Goal: Ask a question

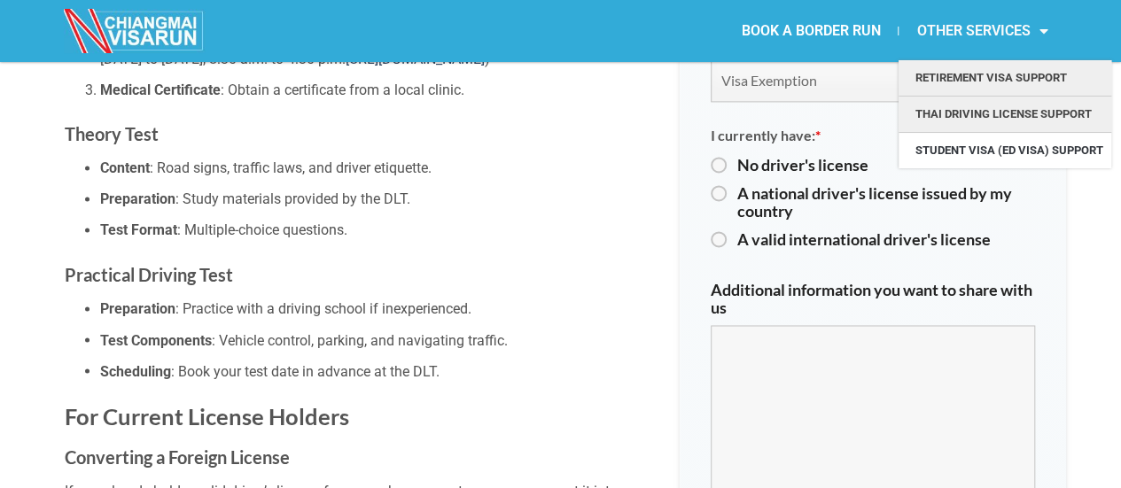
scroll to position [1152, 0]
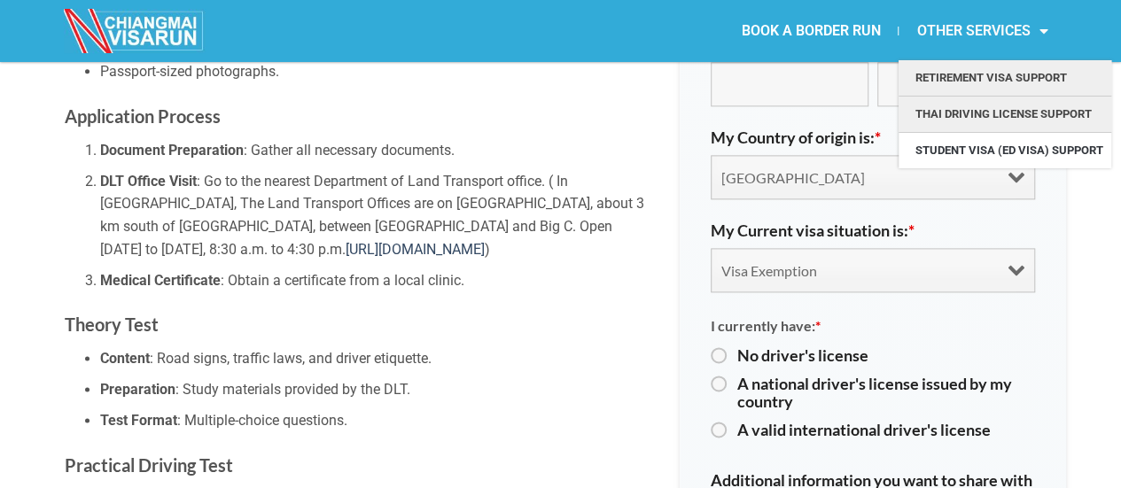
click at [946, 80] on link "Retirement Visa Support" at bounding box center [1005, 77] width 213 height 35
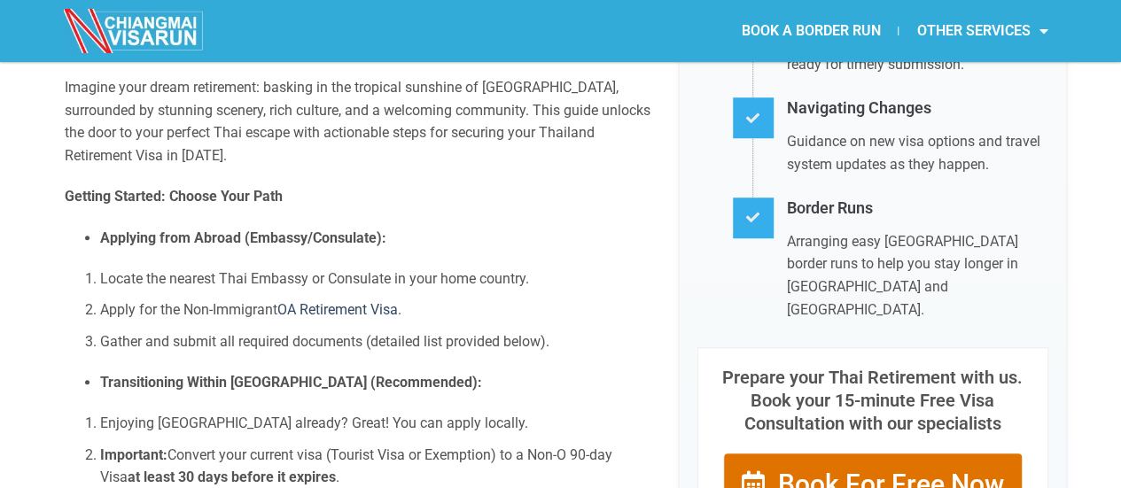
scroll to position [443, 0]
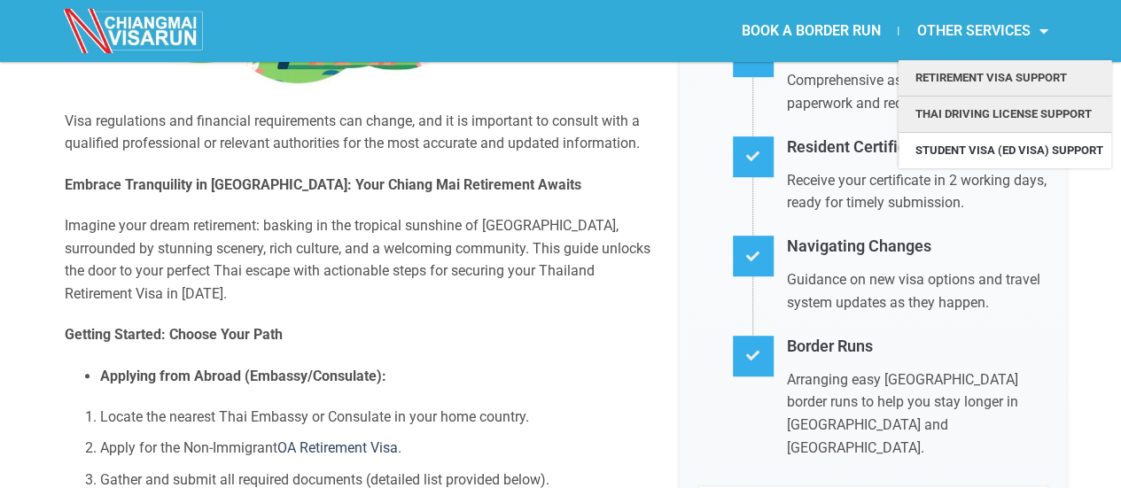
click at [1005, 117] on link "Thai Driving License Support" at bounding box center [1005, 114] width 213 height 35
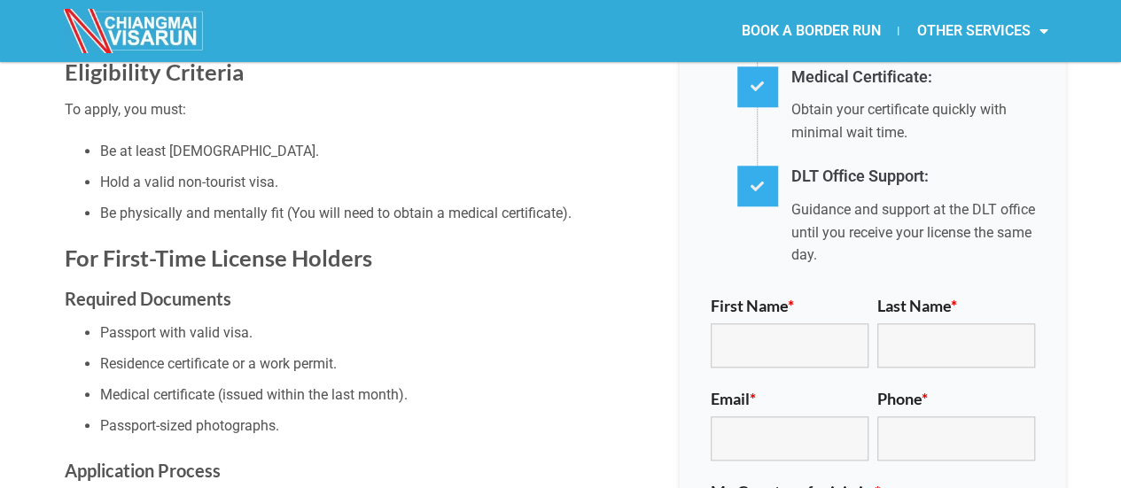
scroll to position [886, 0]
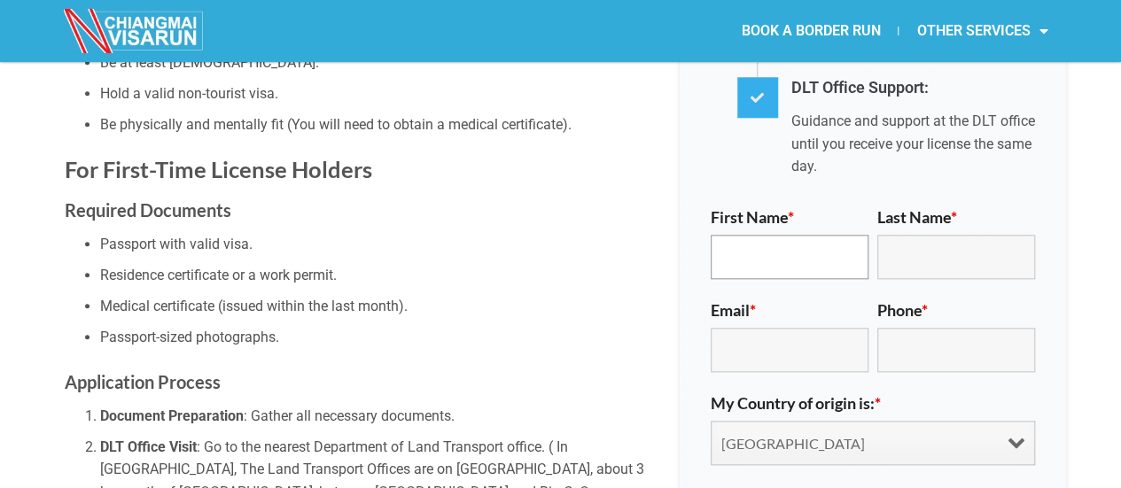
click at [763, 235] on input "First Name *" at bounding box center [790, 257] width 158 height 44
type input "[PERSON_NAME]"
type input "OLDHAM"
type input "[EMAIL_ADDRESS][DOMAIN_NAME]"
type input "17277772389"
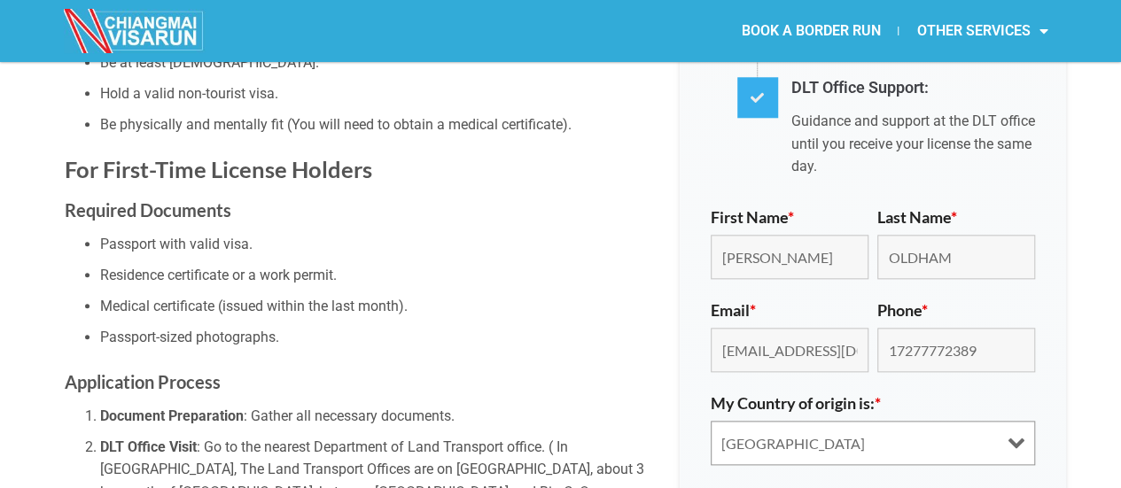
select select "united-states"
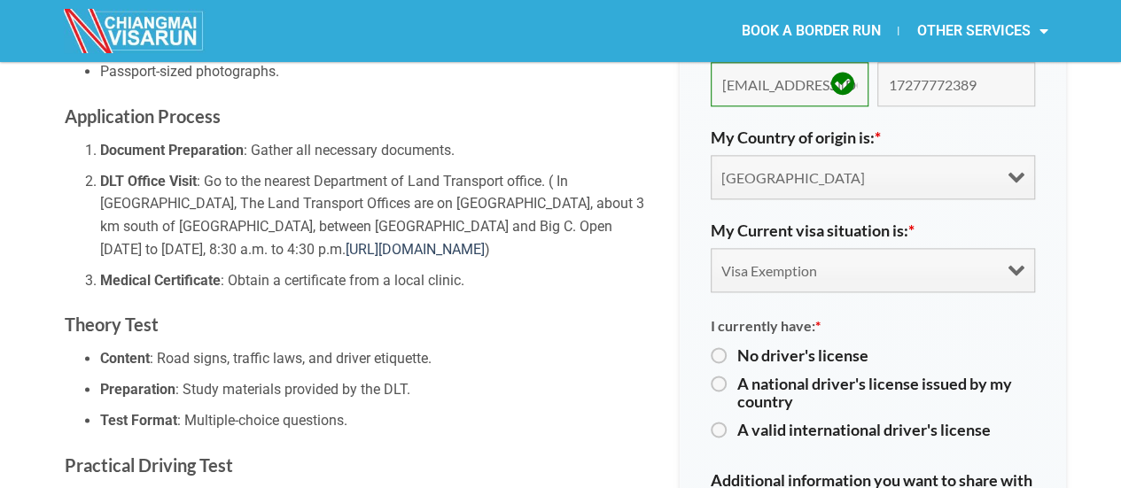
scroll to position [1063, 0]
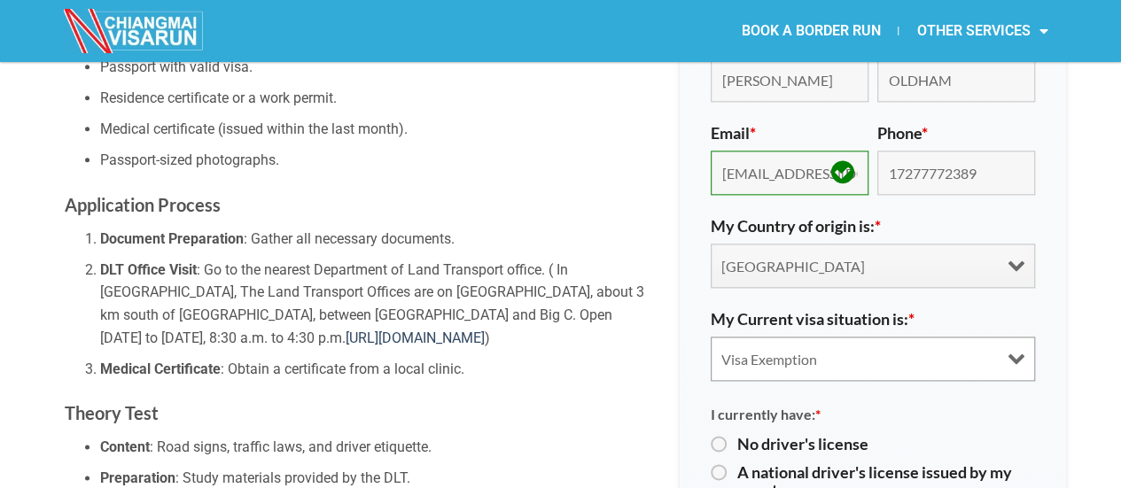
click at [911, 337] on select "Visa Exemption Tourist Visa (SETV/METV) Non 0, Non-B visa" at bounding box center [873, 359] width 324 height 44
click at [711, 337] on select "Visa Exemption Tourist Visa (SETV/METV) Non 0, Non-B visa" at bounding box center [873, 359] width 324 height 44
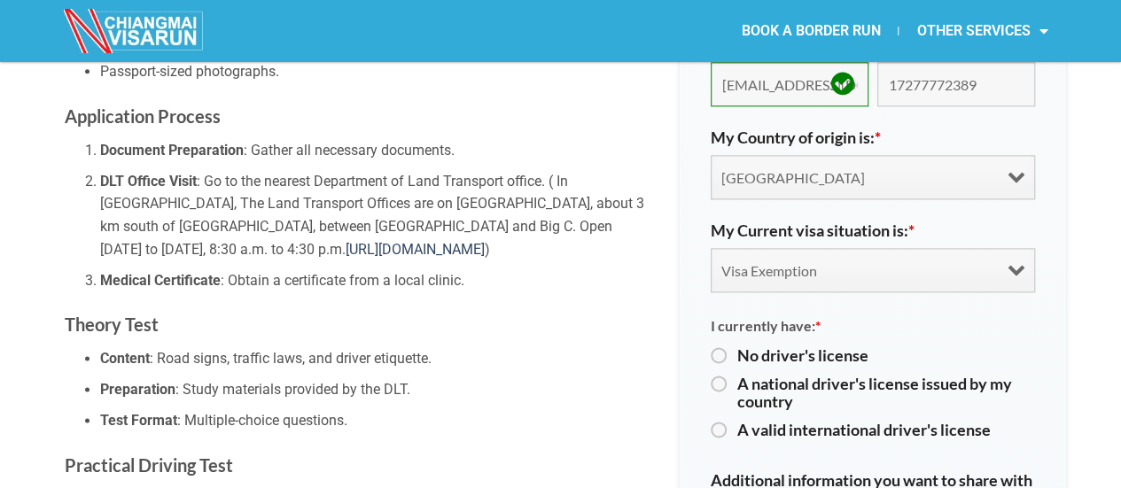
click at [737, 375] on label "A national driver's license issued by my country" at bounding box center [886, 392] width 298 height 35
click at [718, 378] on input "A national driver's license issued by my country" at bounding box center [717, 384] width 12 height 12
radio input "true"
click at [737, 421] on label "A valid international driver's license" at bounding box center [886, 430] width 298 height 18
click at [720, 424] on input "A valid international driver's license" at bounding box center [717, 430] width 12 height 12
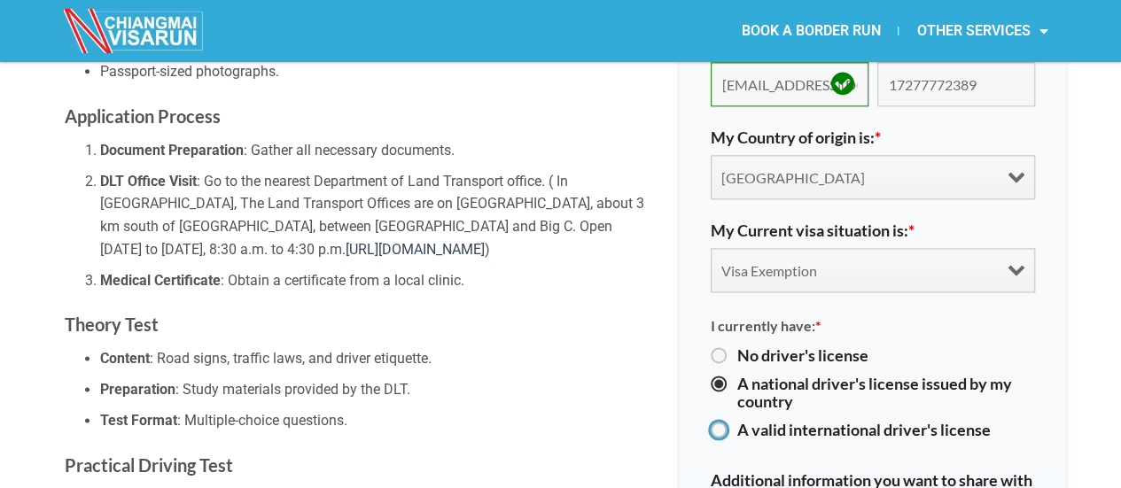
radio input "true"
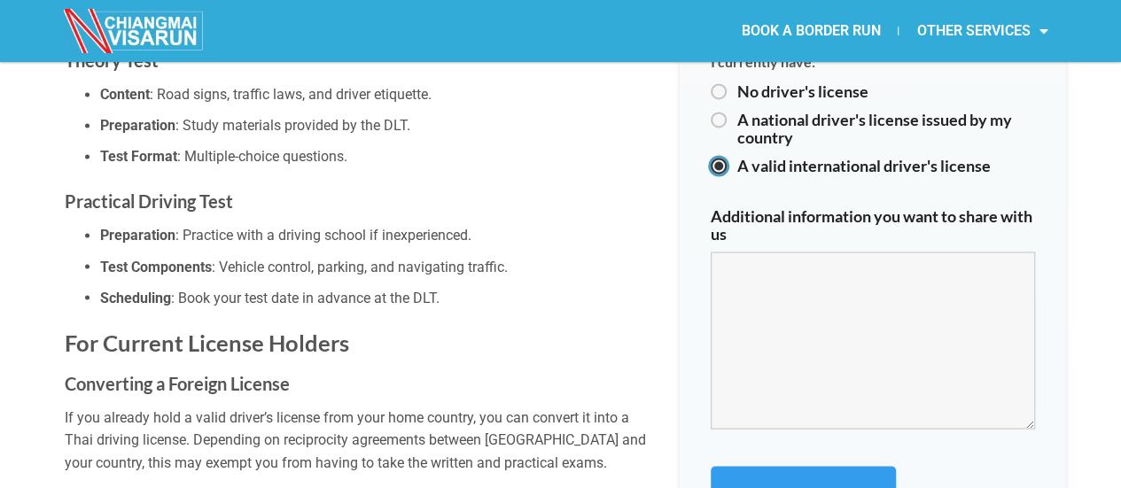
scroll to position [1418, 0]
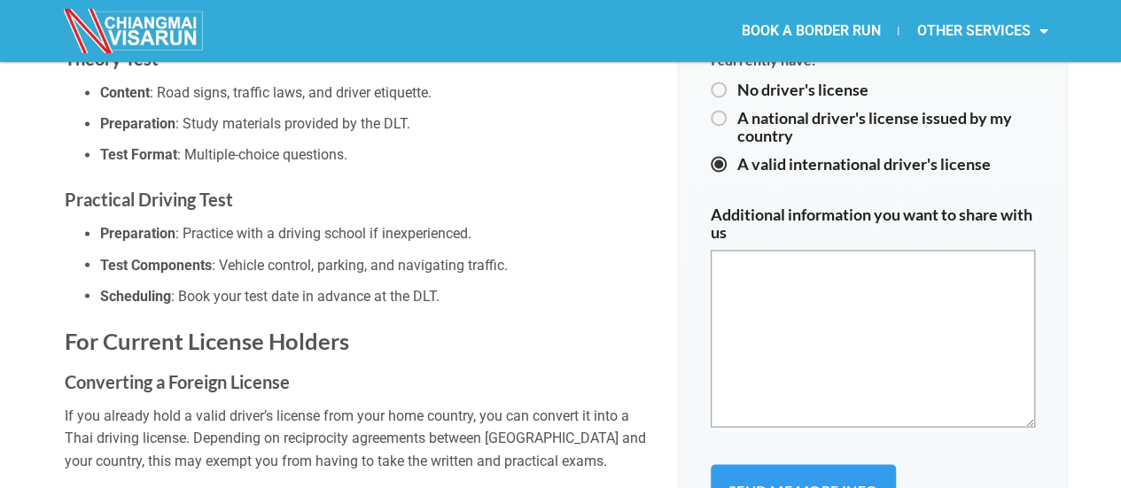
click at [763, 250] on textarea "Additional information you want to share with us" at bounding box center [873, 338] width 324 height 177
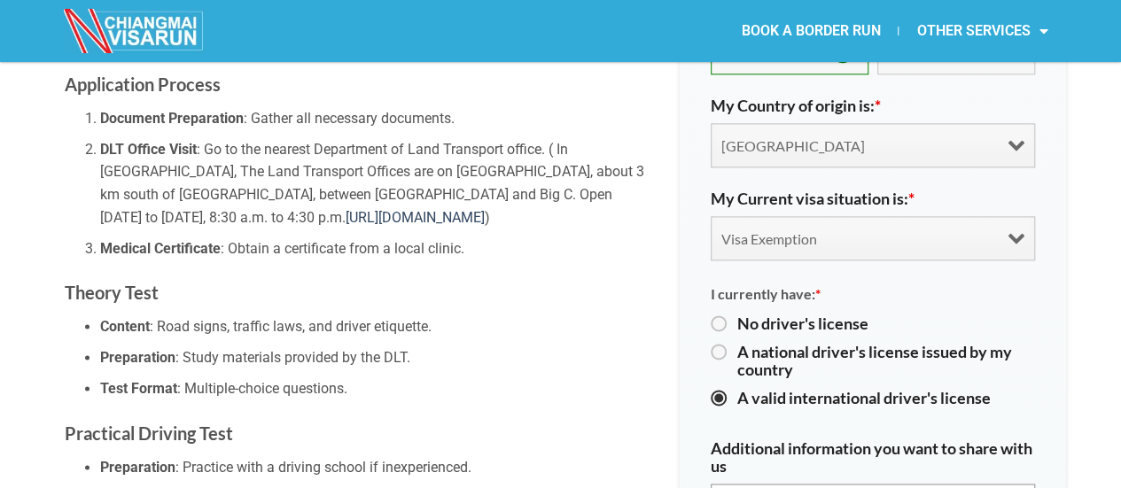
scroll to position [1152, 0]
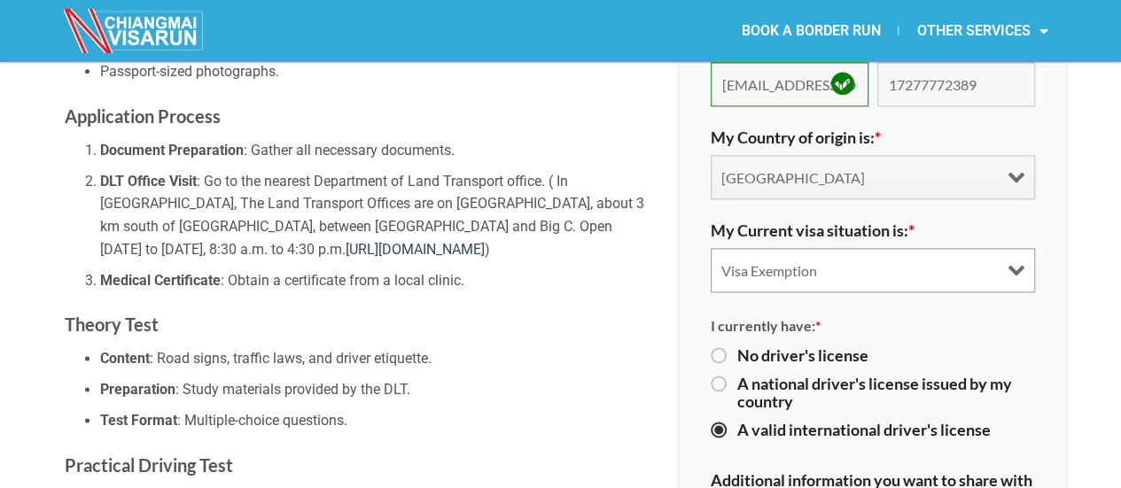
click at [1007, 248] on select "Visa Exemption Tourist Visa (SETV/METV) Non 0, Non-B visa" at bounding box center [873, 270] width 324 height 44
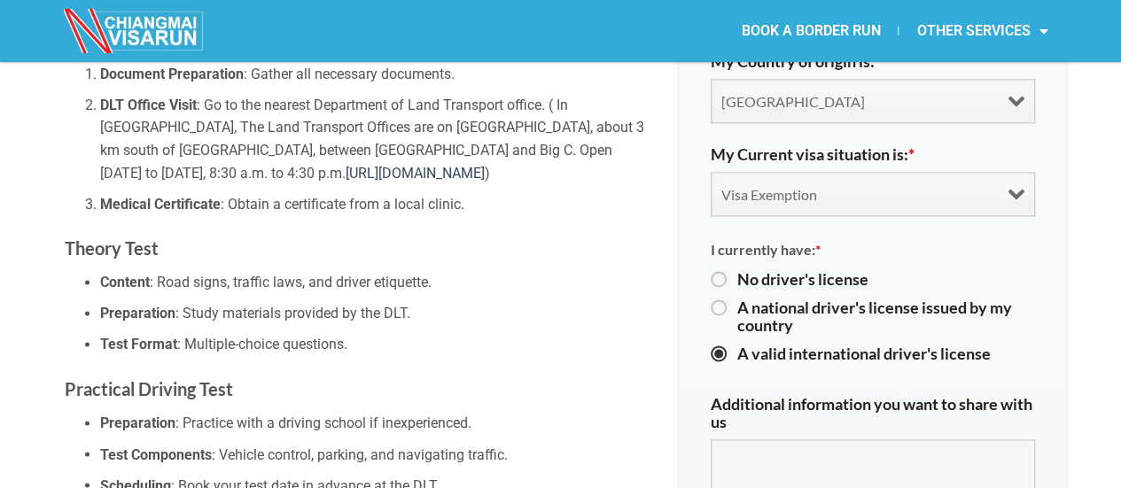
scroll to position [1329, 0]
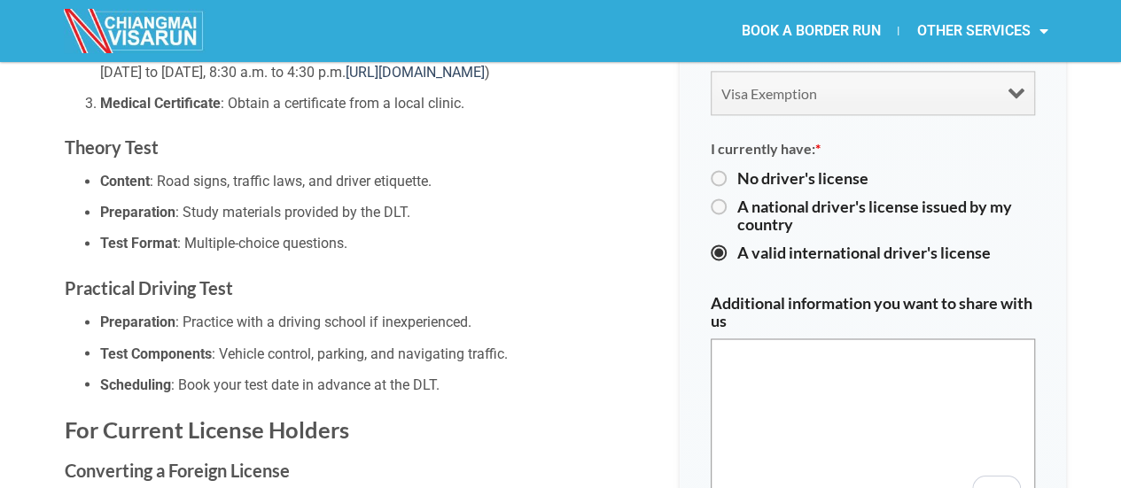
click at [772, 339] on textarea "Additional information you want to share with us" at bounding box center [873, 427] width 324 height 177
click at [823, 339] on textarea "Hello, I have a us license" at bounding box center [873, 427] width 324 height 177
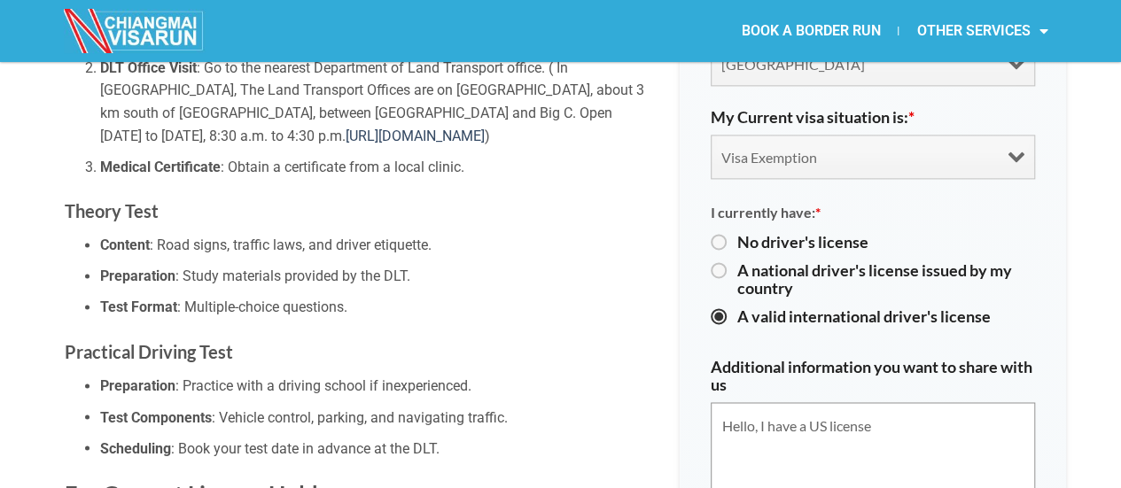
scroll to position [1241, 0]
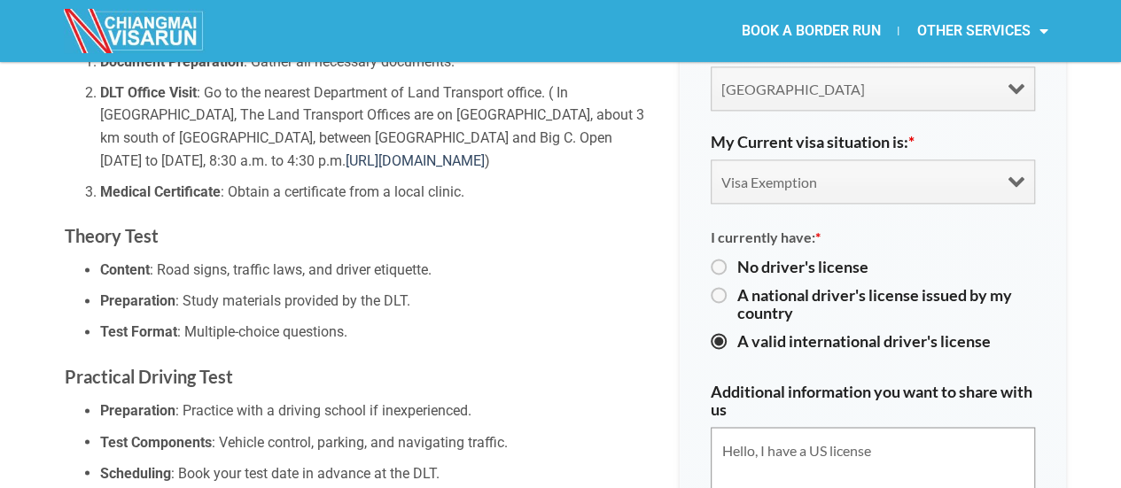
drag, startPoint x: 883, startPoint y: 400, endPoint x: 884, endPoint y: 425, distance: 25.7
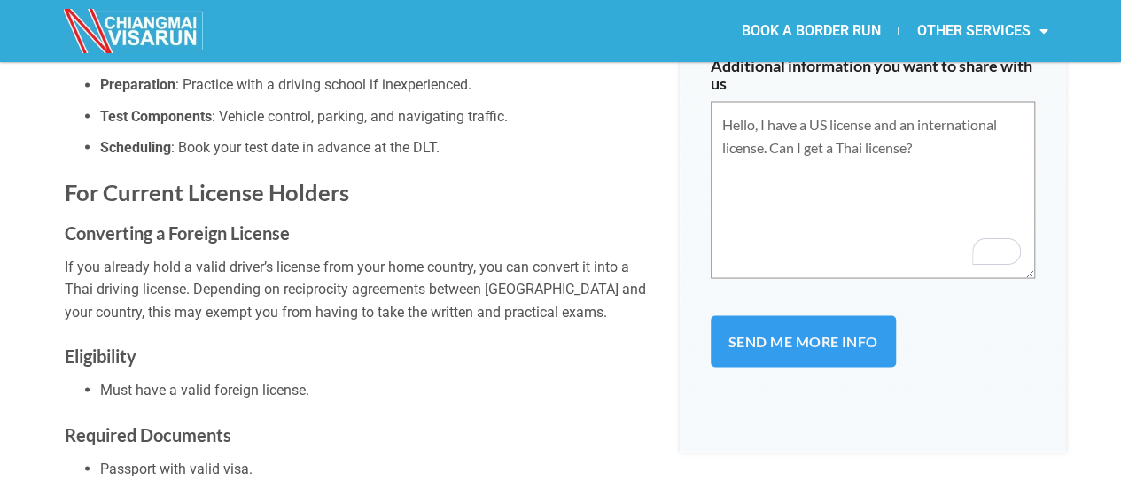
scroll to position [1684, 0]
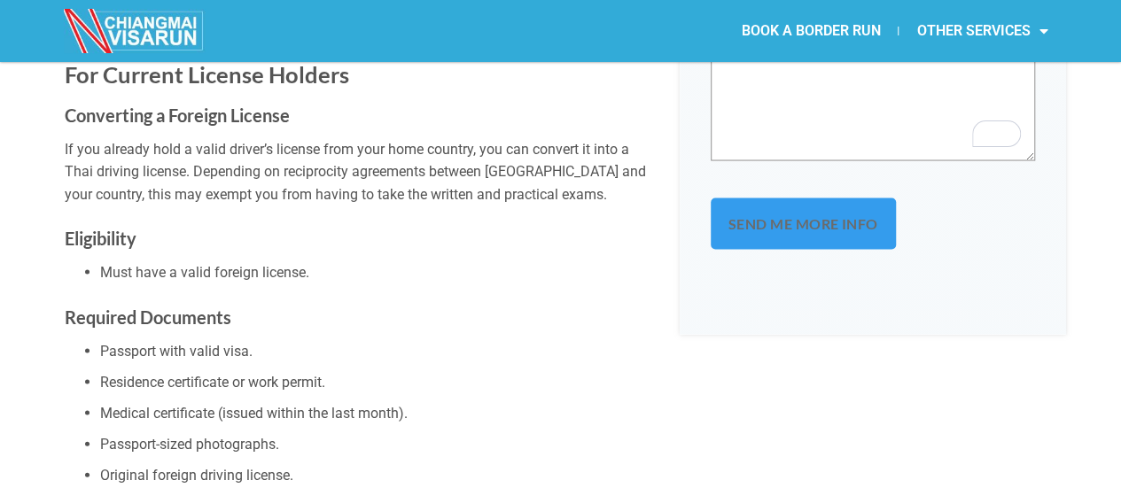
type textarea "Hello, I have a US license and an international license. Can I get a Thai licen…"
click at [782, 199] on input "Send me more info" at bounding box center [803, 224] width 185 height 51
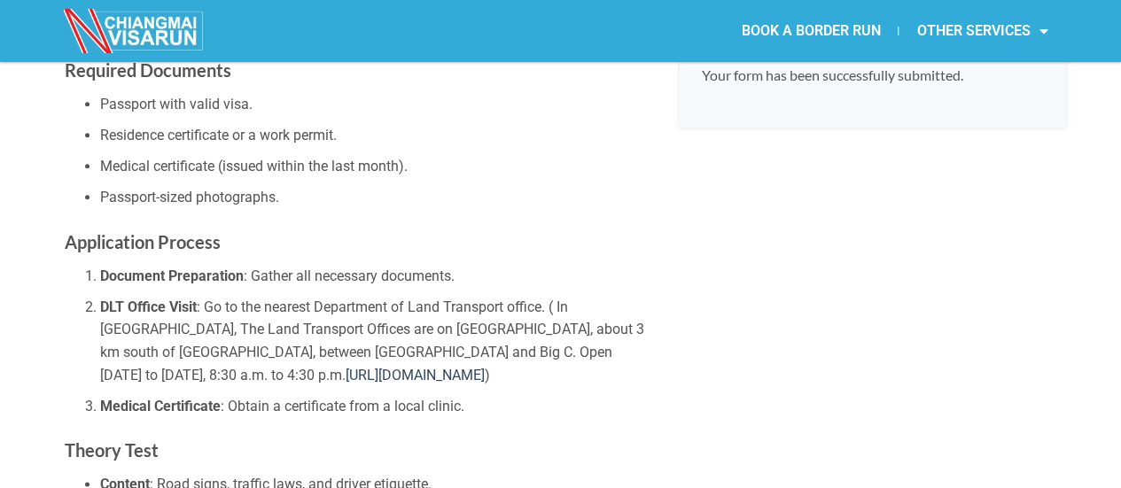
scroll to position [1016, 0]
